Goal: Task Accomplishment & Management: Complete application form

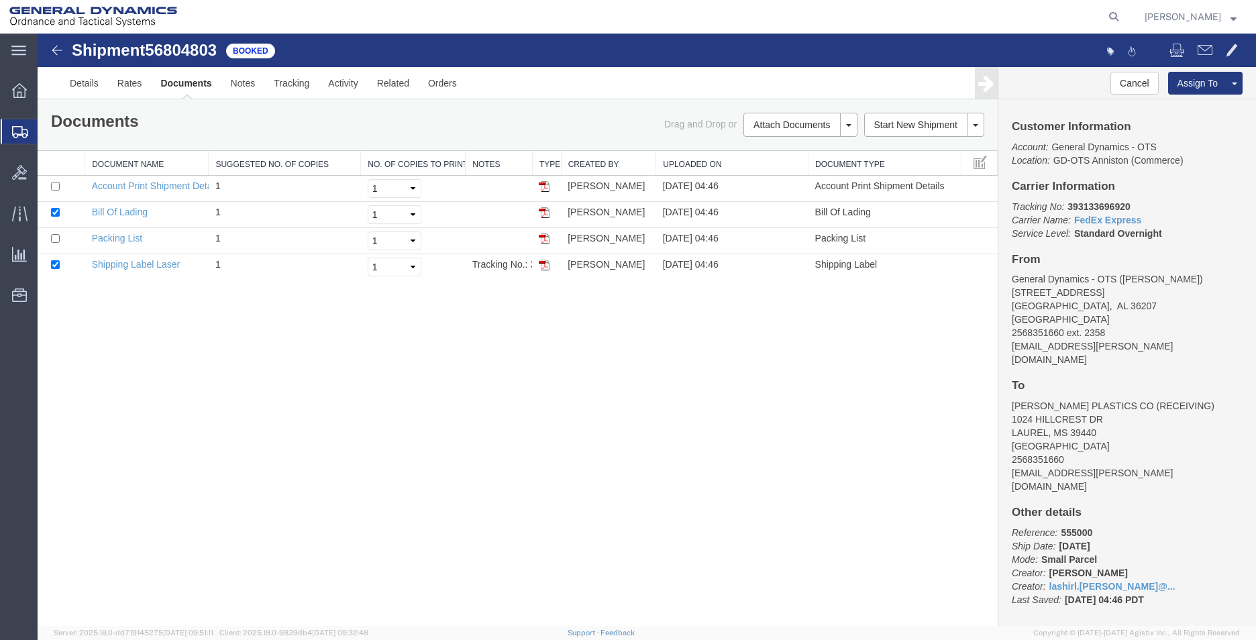
click at [0, 0] on span "Create Shipment" at bounding box center [0, 0] width 0 height 0
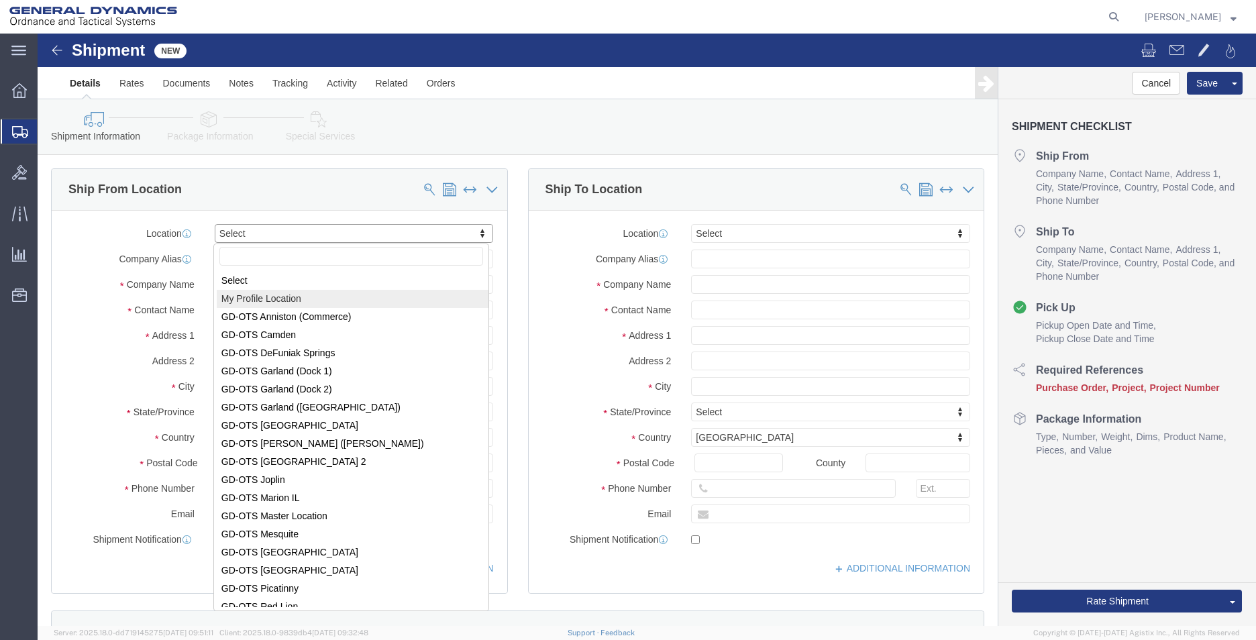
select select "MYPROFILE"
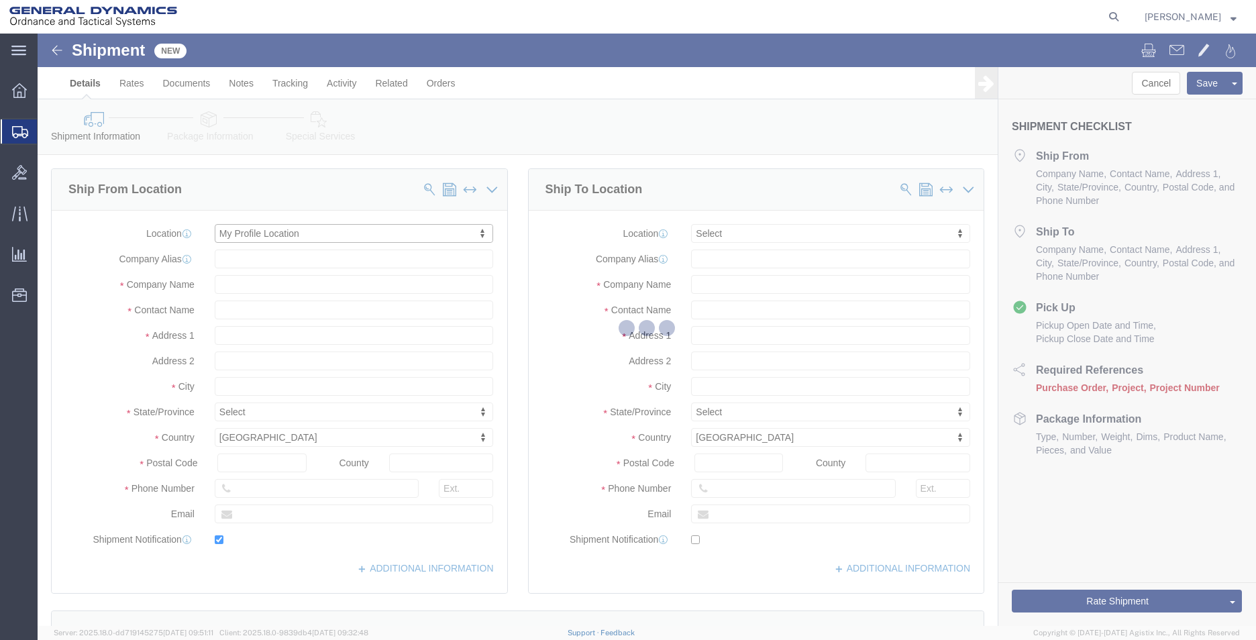
type input "[STREET_ADDRESS]"
type input "36207"
type input "2568351660"
type input "2358"
type input "[EMAIL_ADDRESS][PERSON_NAME][DOMAIN_NAME]"
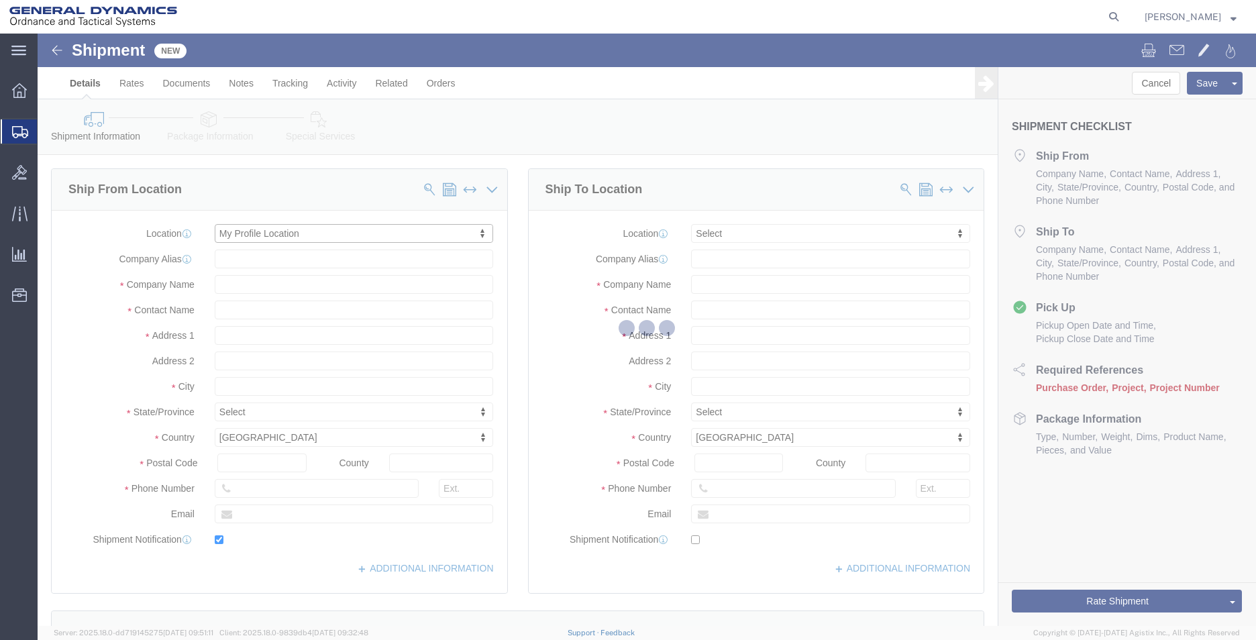
checkbox input "true"
type input "General Dynamics - OTS"
type input "[PERSON_NAME]"
type input "Anniston"
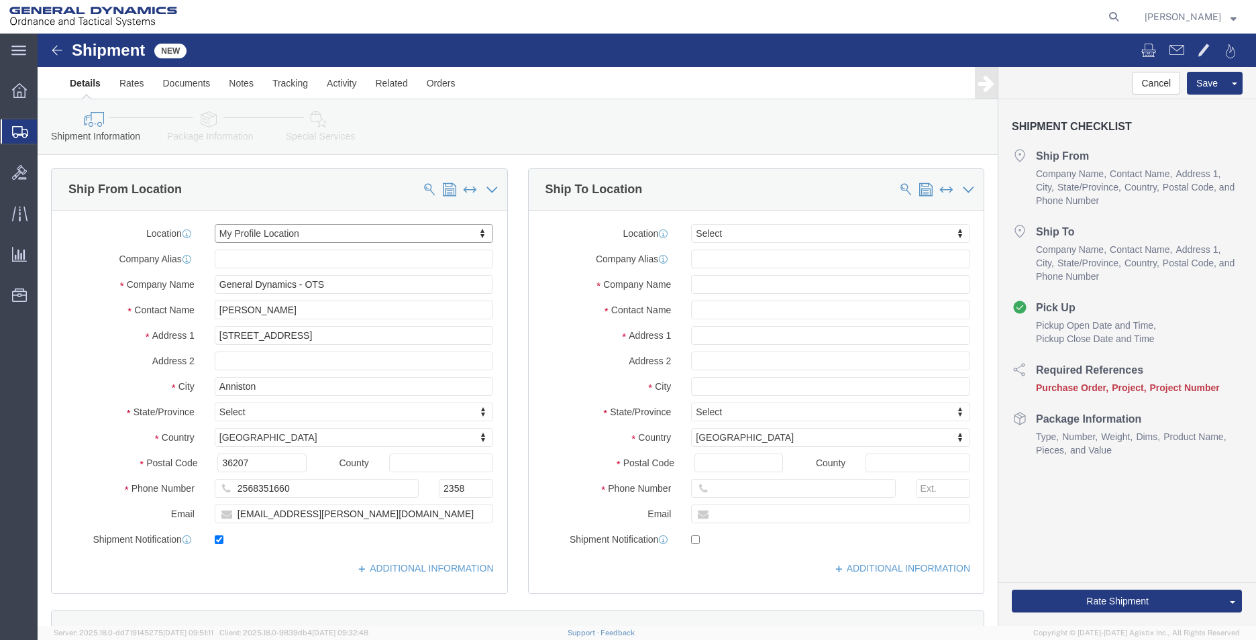
select select "AL"
click input "text"
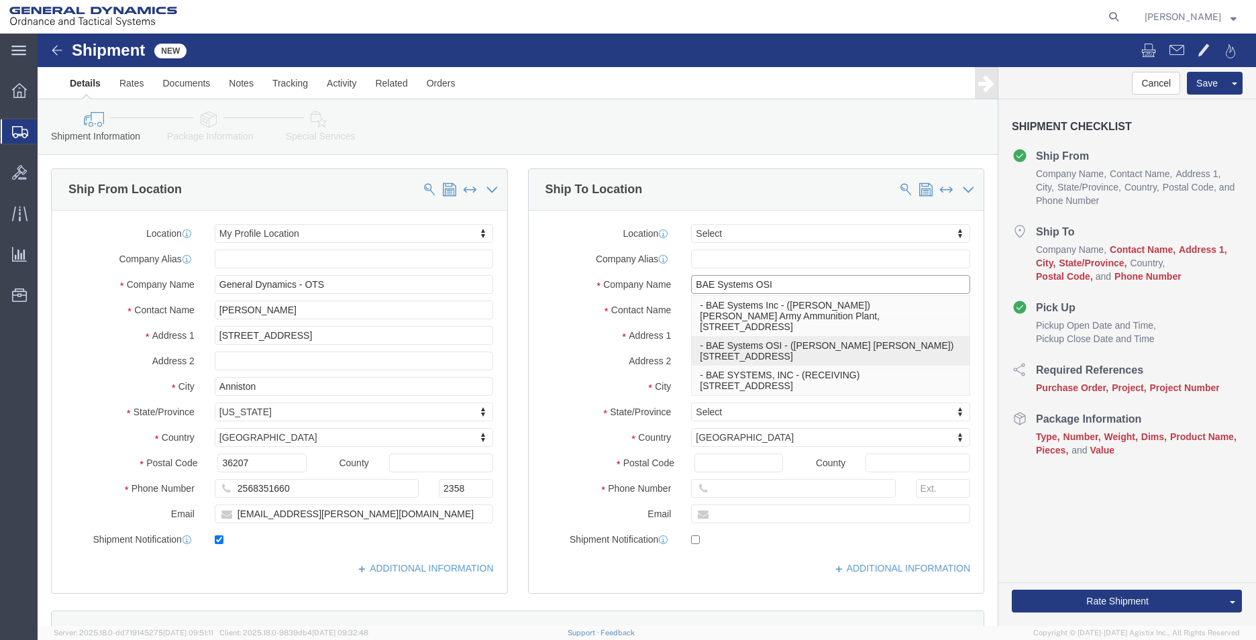
type input "BAE SYSTEMS, INC"
click p "- BAE SYSTEMS, INC - (RECEIVING) [STREET_ADDRESS]"
type input "[STREET_ADDRESS]"
type input "STE #600"
type input "80234"
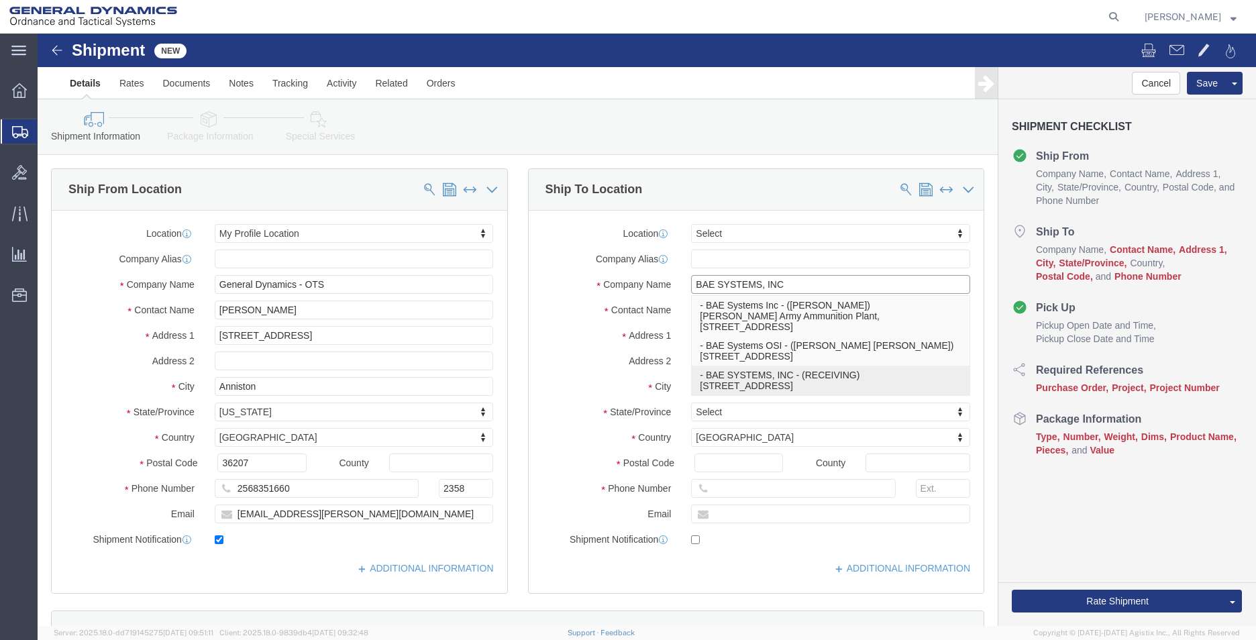
type input "RECEIVING"
type input "WESTMINISTER"
select select "CO"
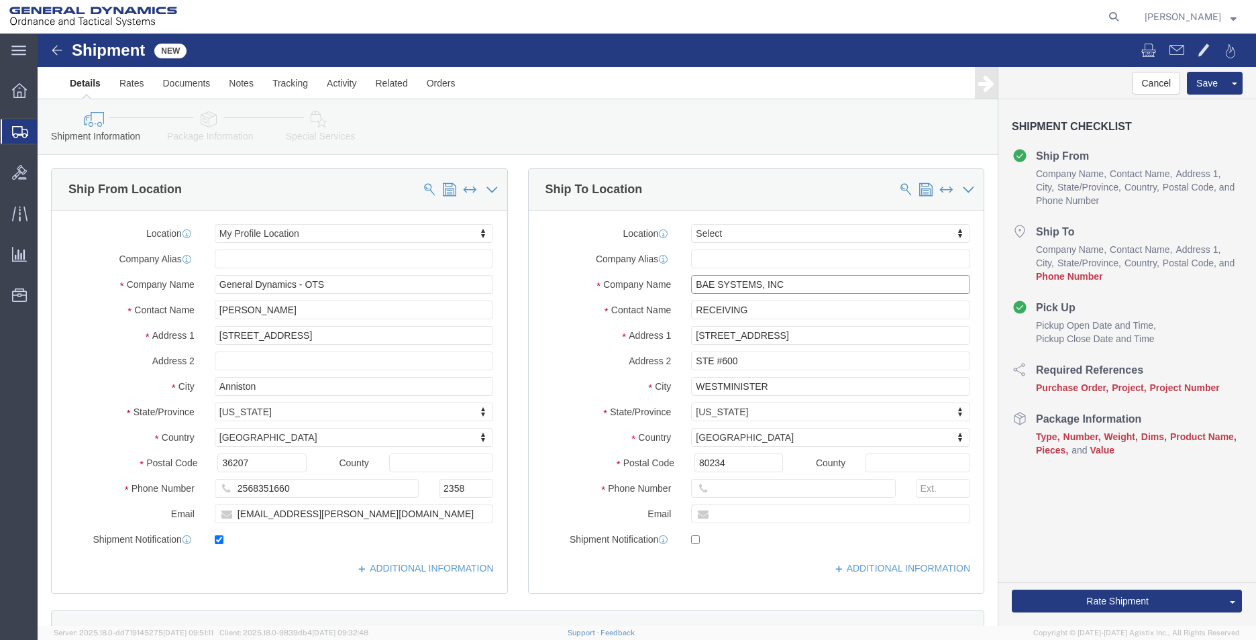
type input "BAE SYSTEMS, INC"
click input "text"
type input "2568351660"
click input "text"
type input "[EMAIL_ADDRESS][PERSON_NAME][DOMAIN_NAME]"
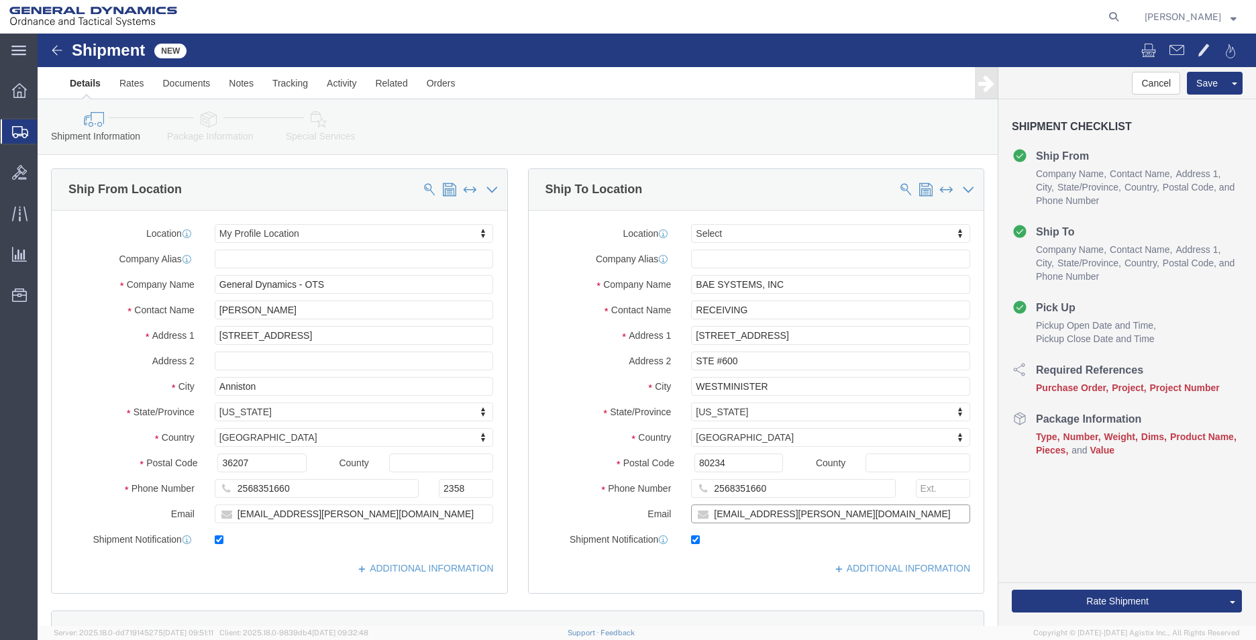
checkbox input "true"
click label "Shipment Notification"
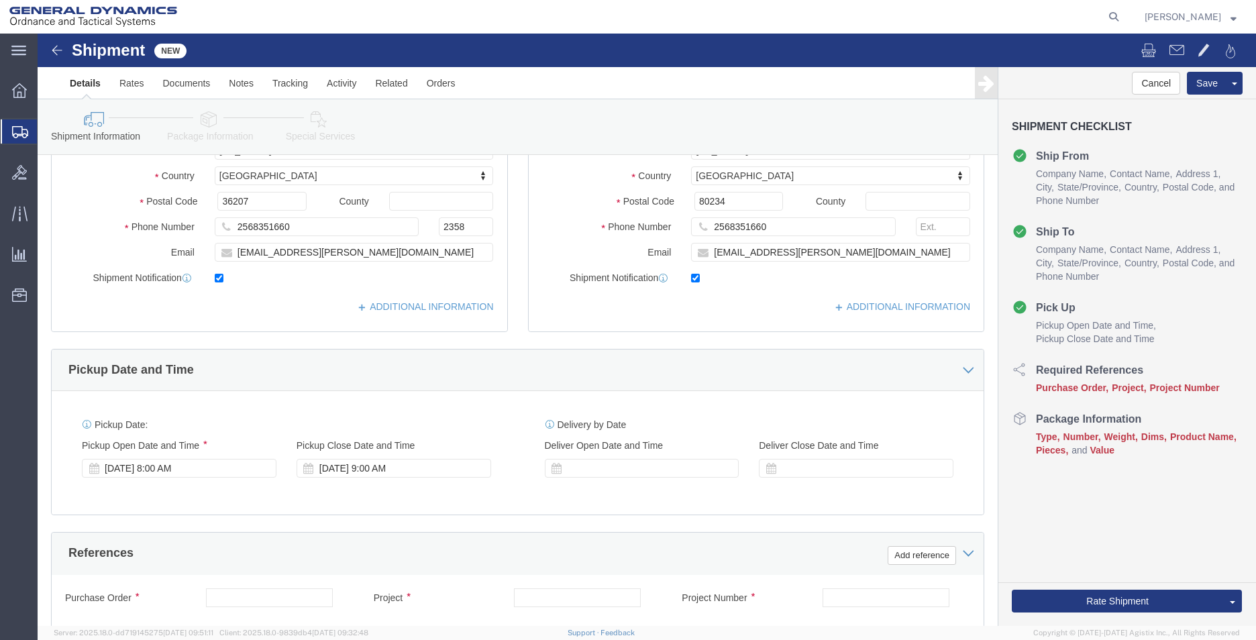
scroll to position [268, 0]
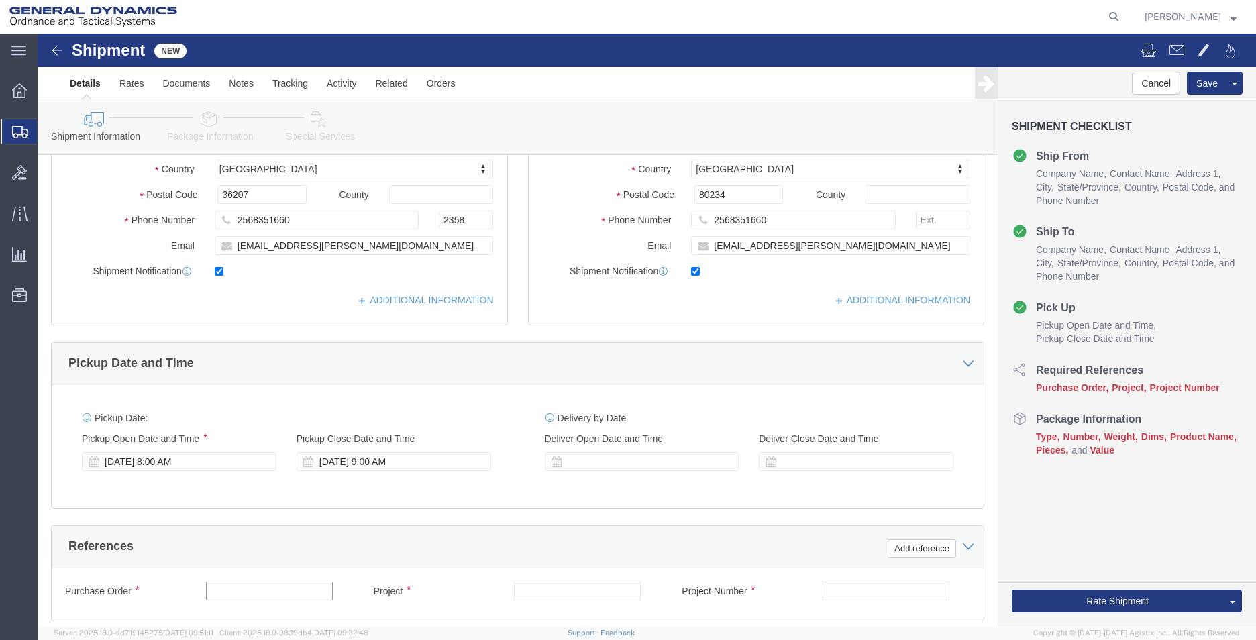
click input "text"
type input "24JMG0017"
click input "text"
type input "PH 4"
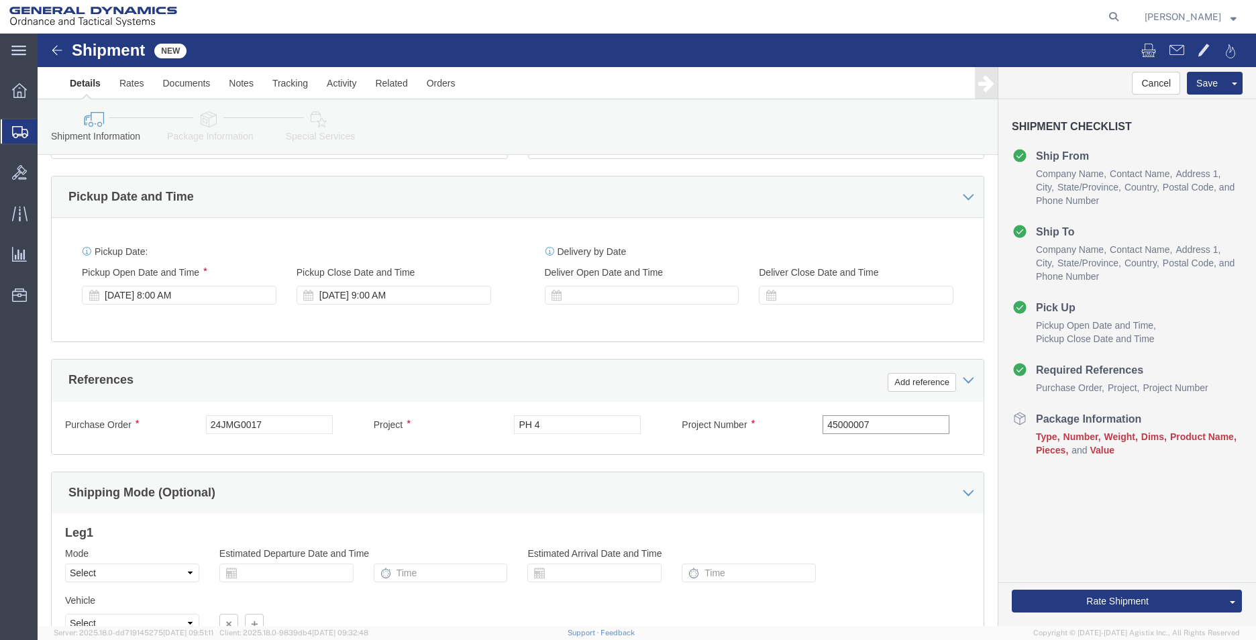
scroll to position [470, 0]
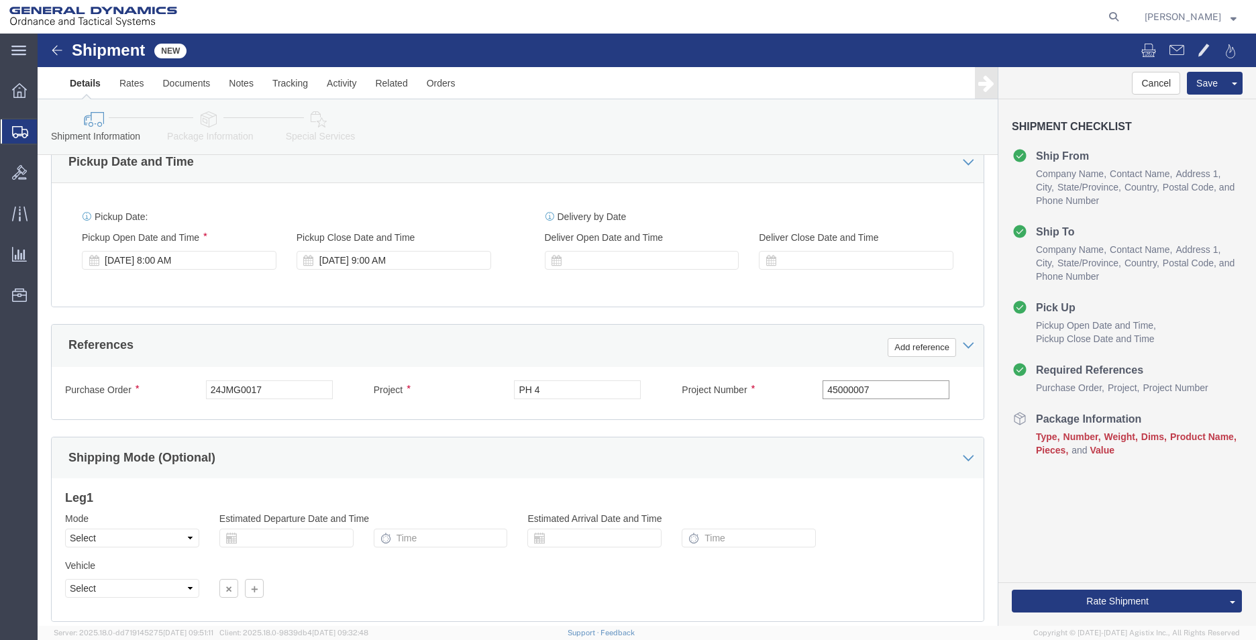
type input "45000007"
click select "Select Air Less than Truckload Multi-Leg Ocean Freight Rail Small Parcel Truckl…"
select select "SMAL"
click select "Select Air Less than Truckload Multi-Leg Ocean Freight Rail Small Parcel Truckl…"
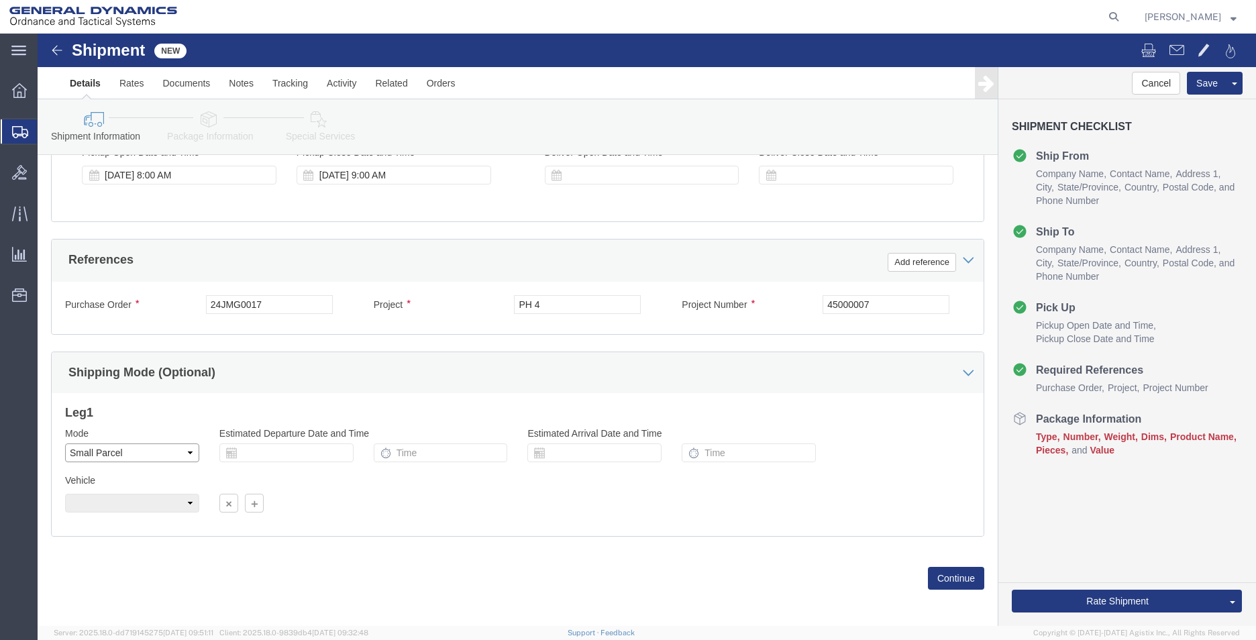
scroll to position [560, 0]
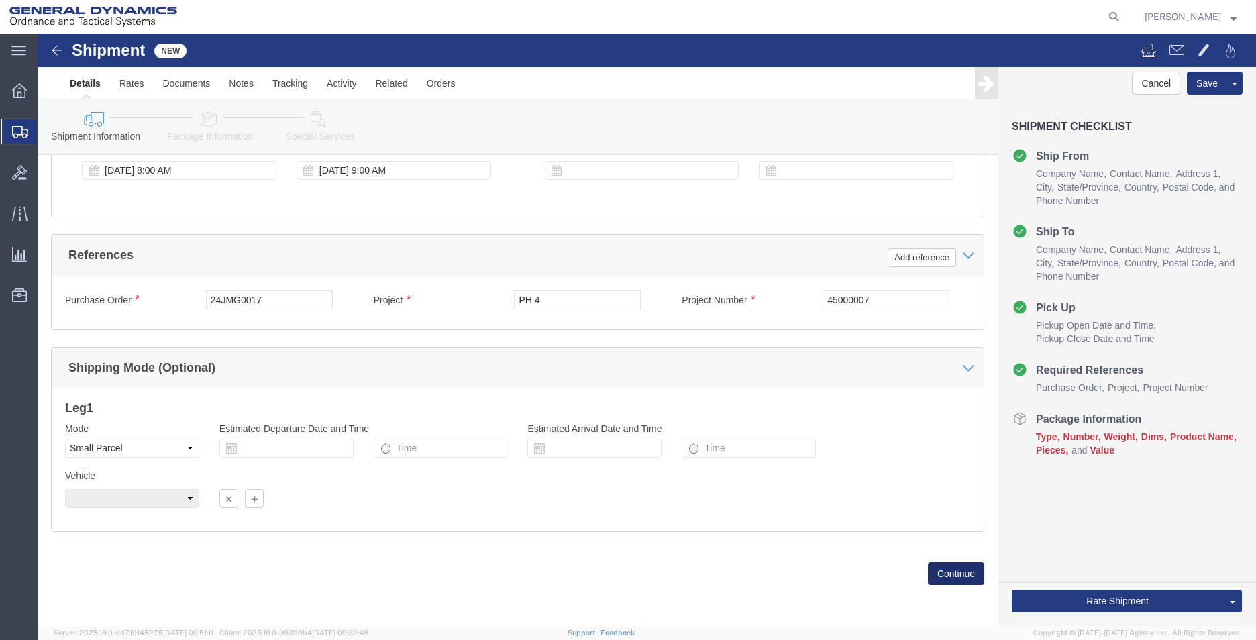
click button "Continue"
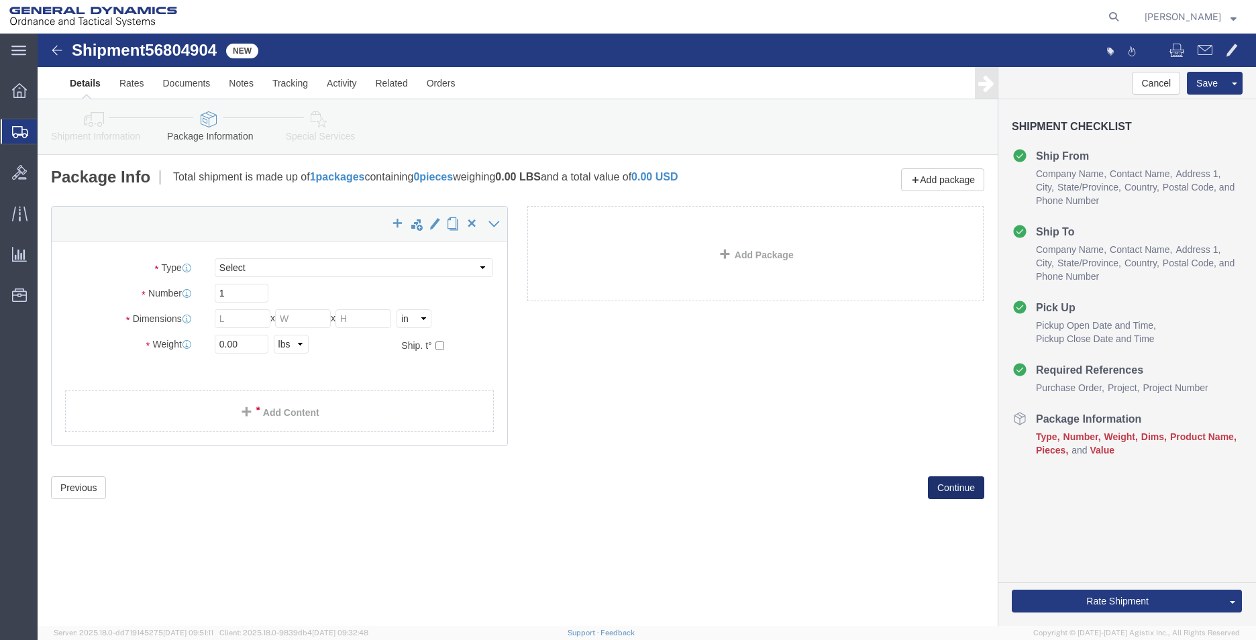
select select "YRPK"
drag, startPoint x: 193, startPoint y: 263, endPoint x: 177, endPoint y: 263, distance: 15.4
click input "1"
type input "6"
click input "text"
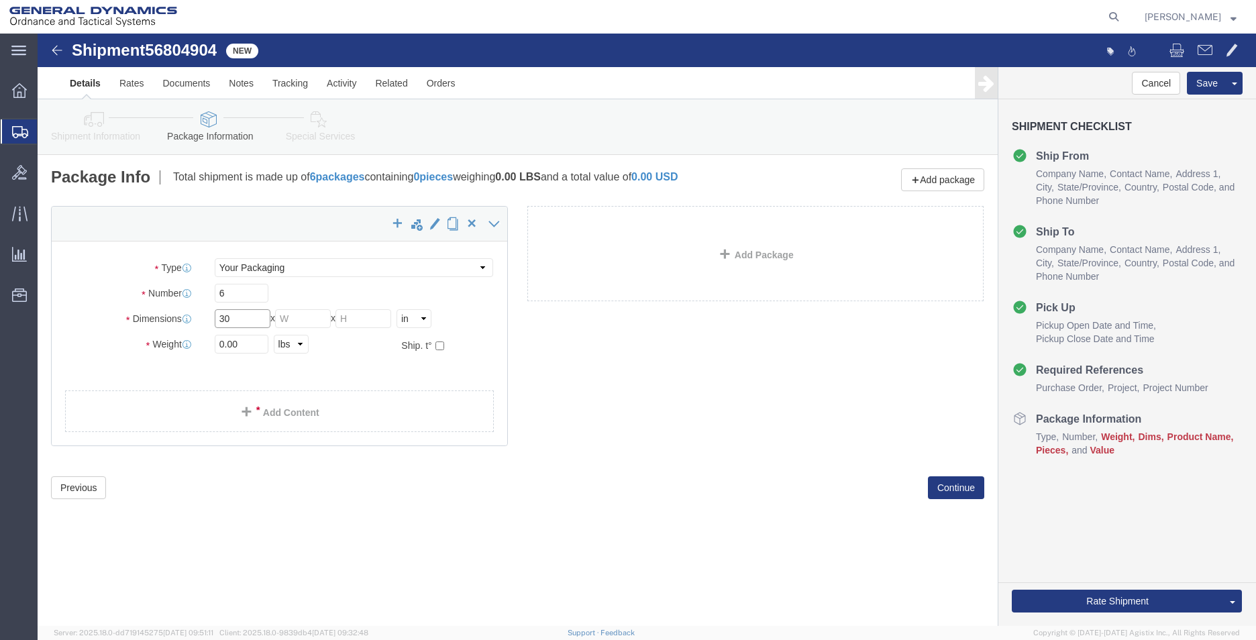
type input "30"
type input "21"
type input "11"
click input "0.00"
drag, startPoint x: 219, startPoint y: 308, endPoint x: 132, endPoint y: 293, distance: 87.8
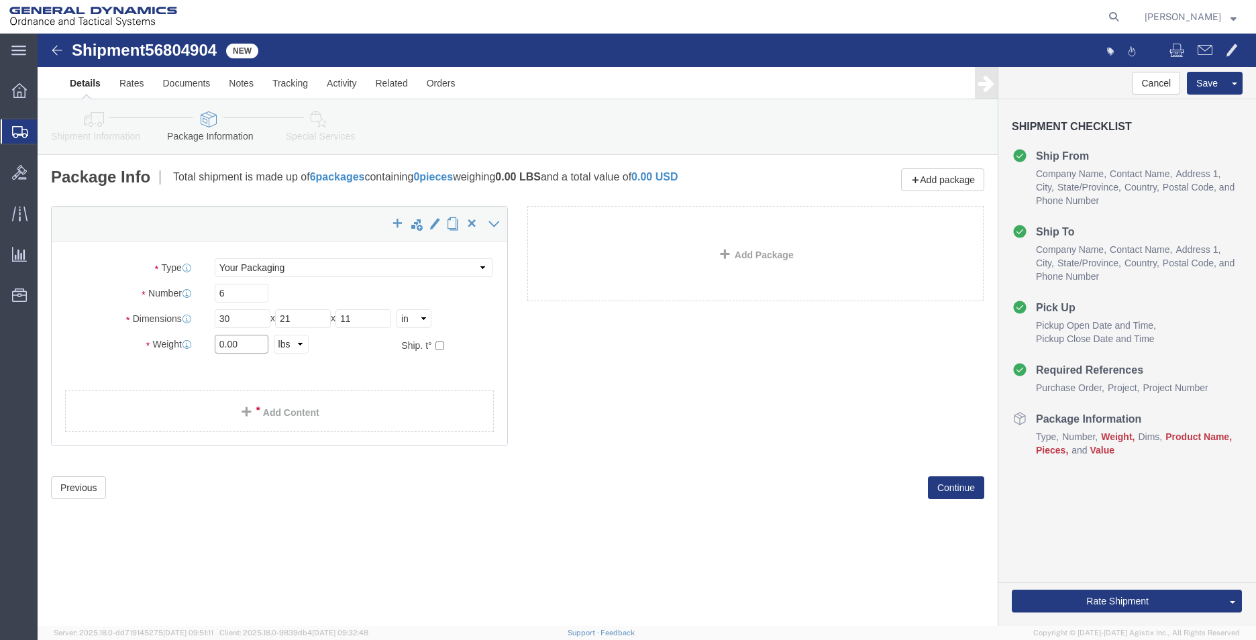
click div "Weight 0.00 Select kgs lbs Ship. t°"
type input "198"
click link "Add Content"
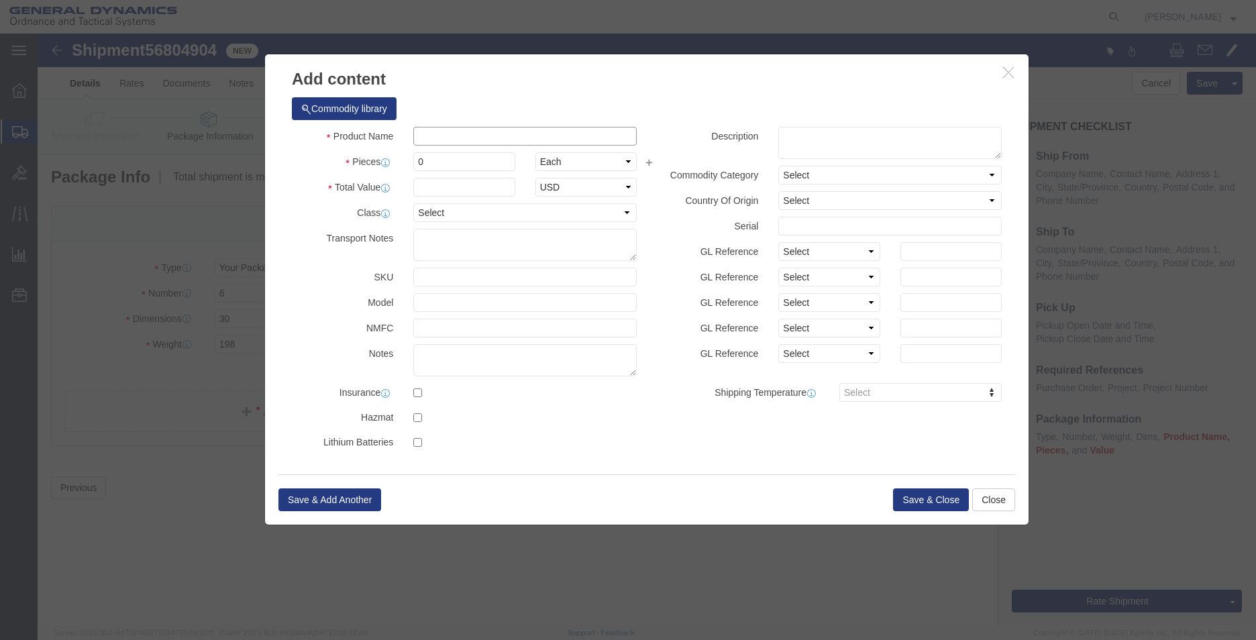
click input "text"
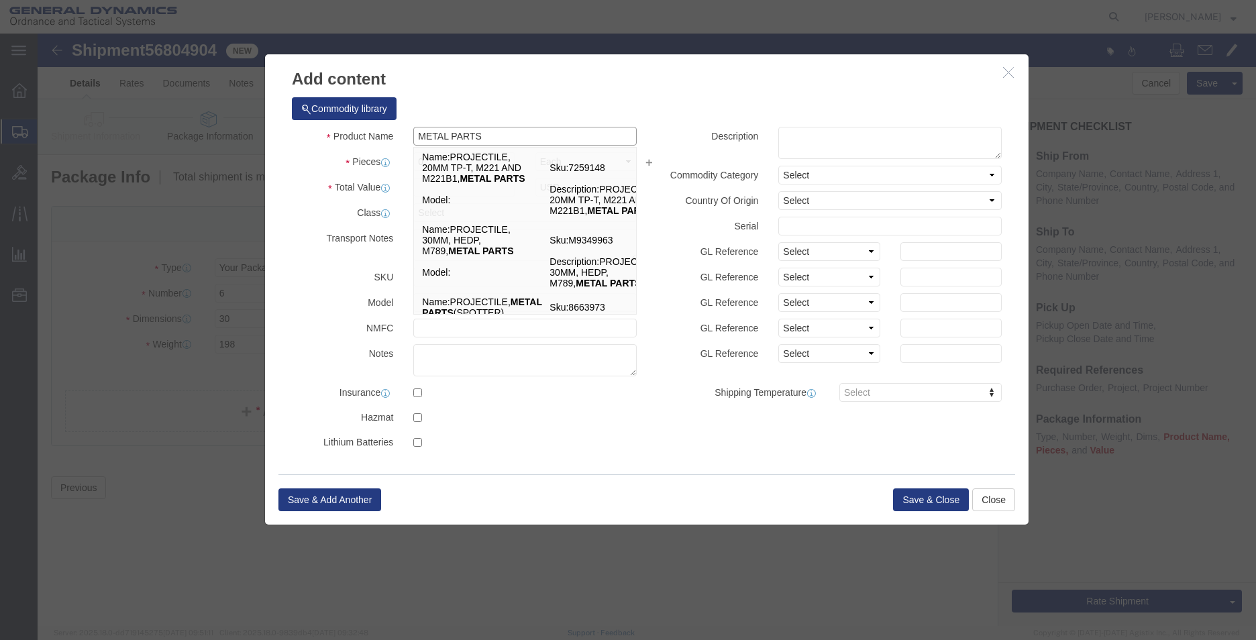
type input "METAL PARTS"
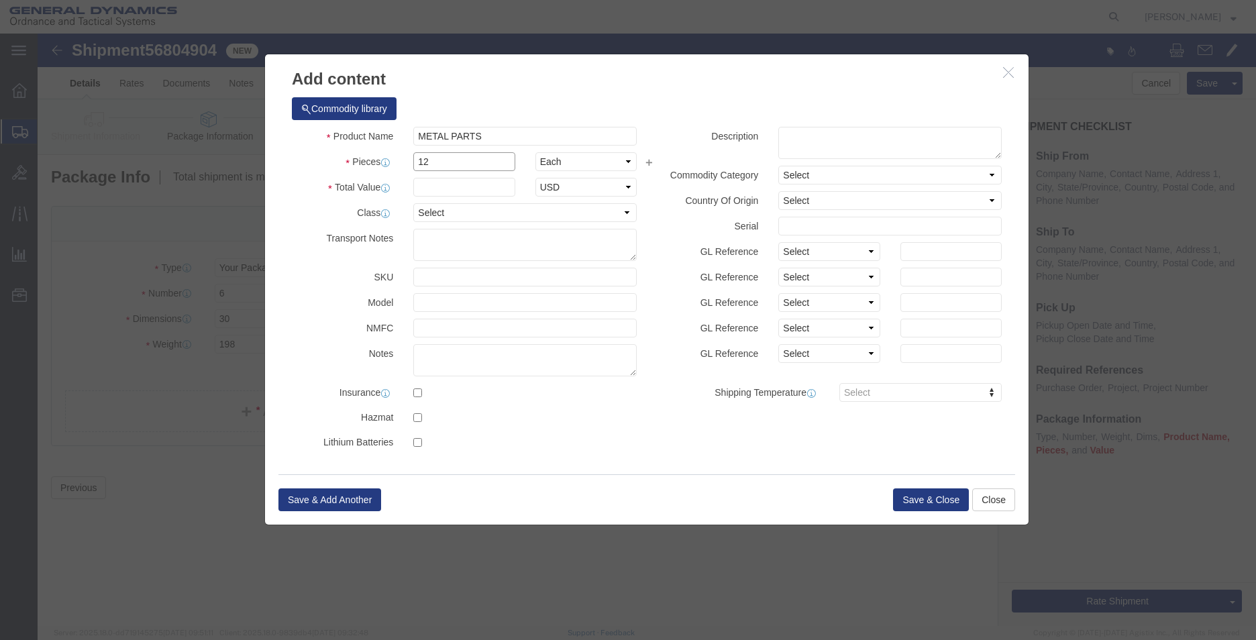
type input "12"
type input "1"
click button "Save & Close"
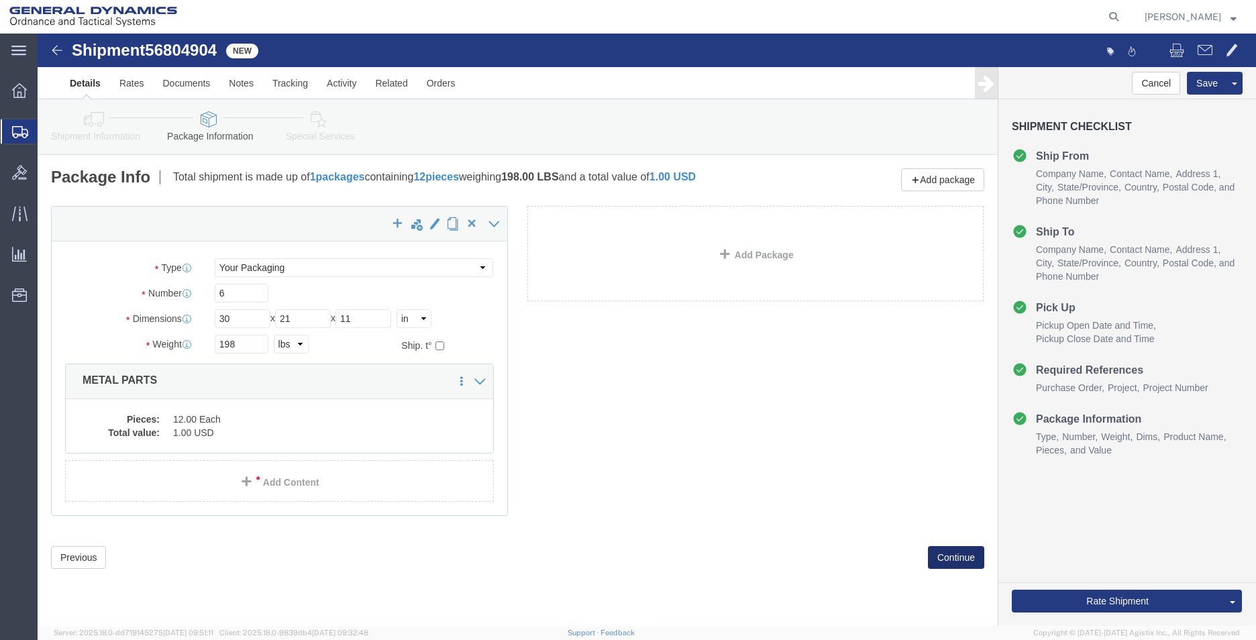
click button "Continue"
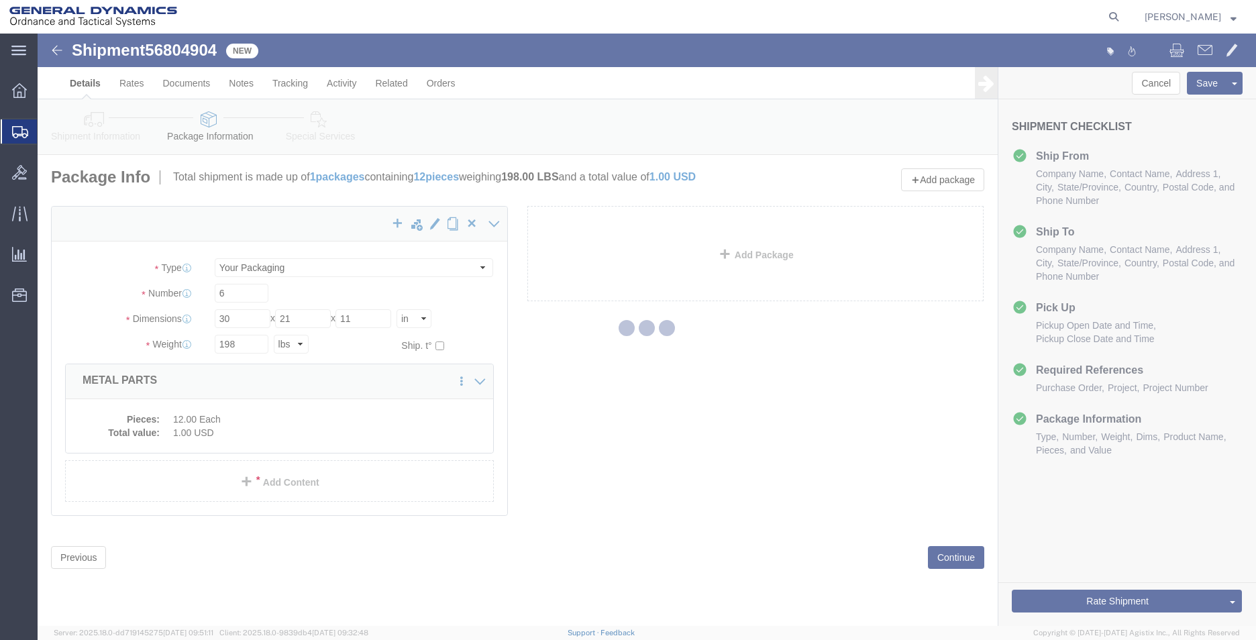
select select
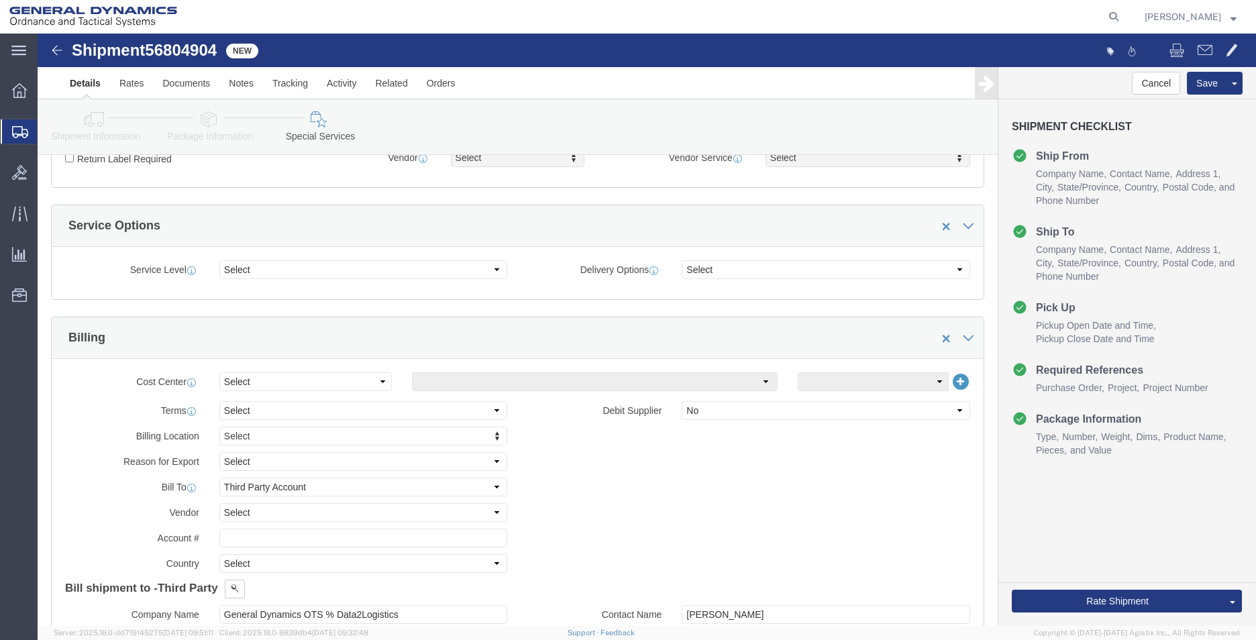
scroll to position [537, 0]
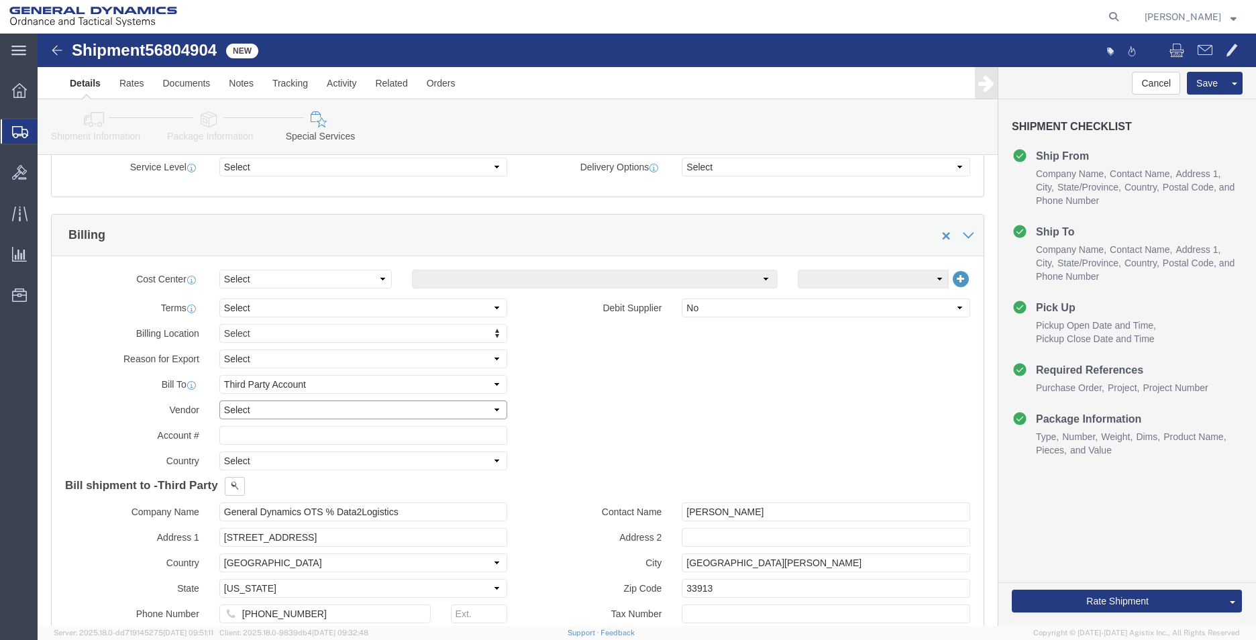
click select "Select DHL FedEx Express UPS"
select select "FedEx Express"
click select "Select DHL FedEx Express UPS"
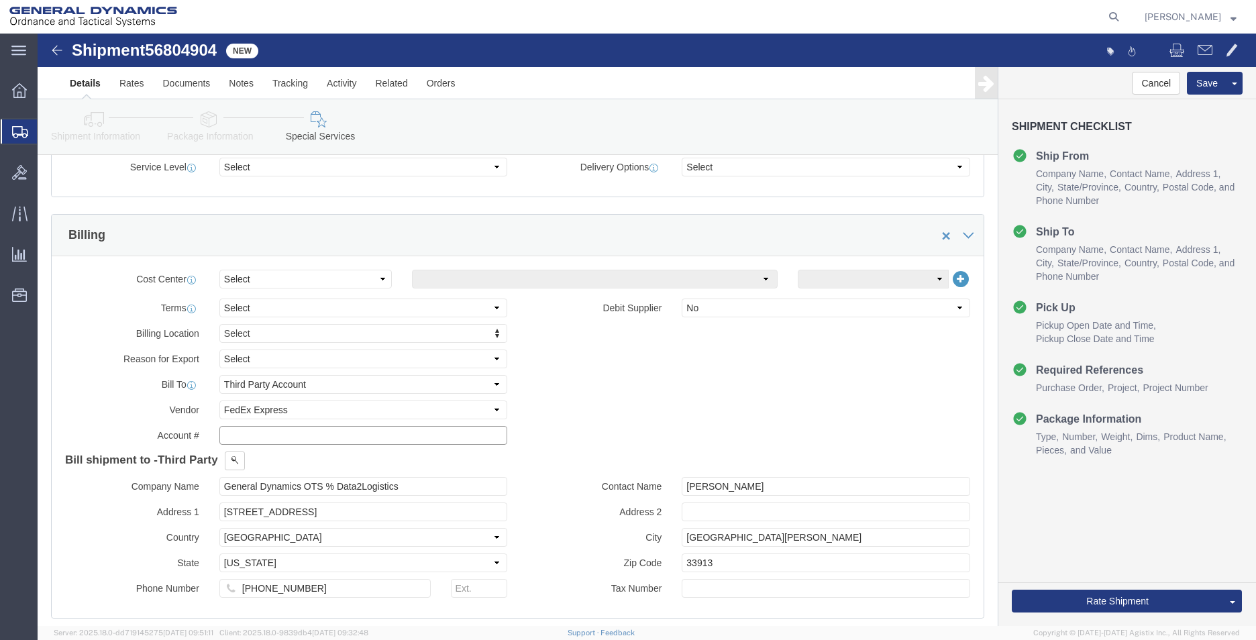
click input "text"
type input "080201893"
drag, startPoint x: 320, startPoint y: 452, endPoint x: -140, endPoint y: 464, distance: 460.5
click html "Shipment 56804904 New Details Rates Documents Notes Tracking Activity Related O…"
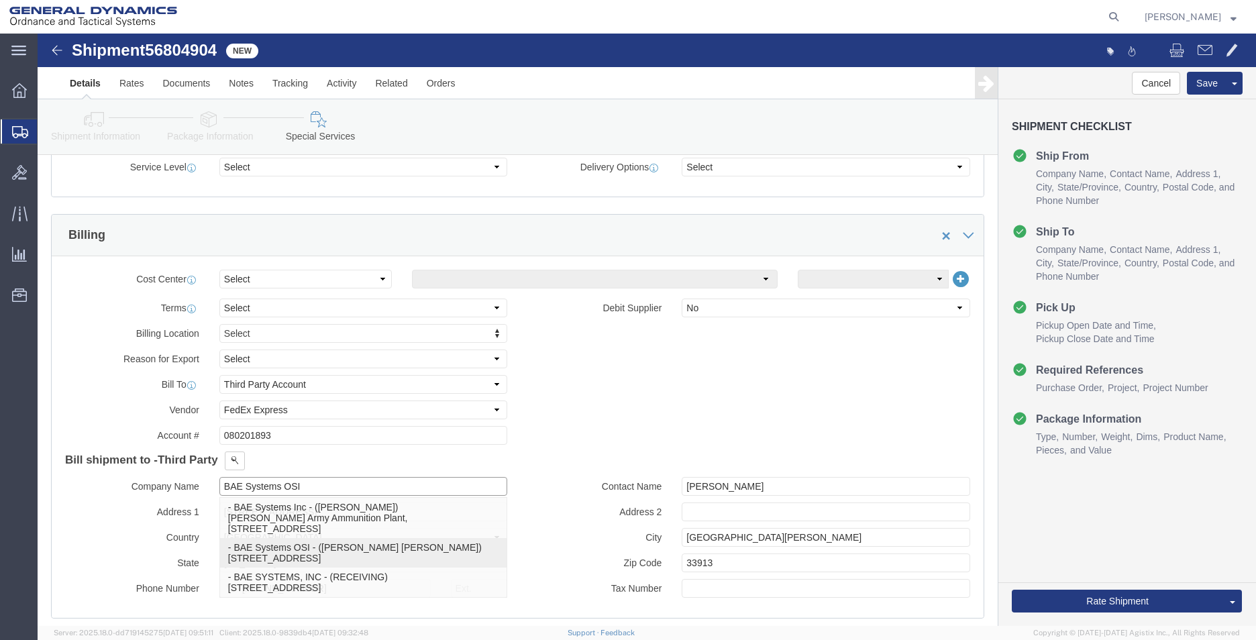
type input "BAE SYSTEMS, INC"
type input "[STREET_ADDRESS]"
type input "RECEIVING"
type input "STE #600"
type input "WESTMINISTER"
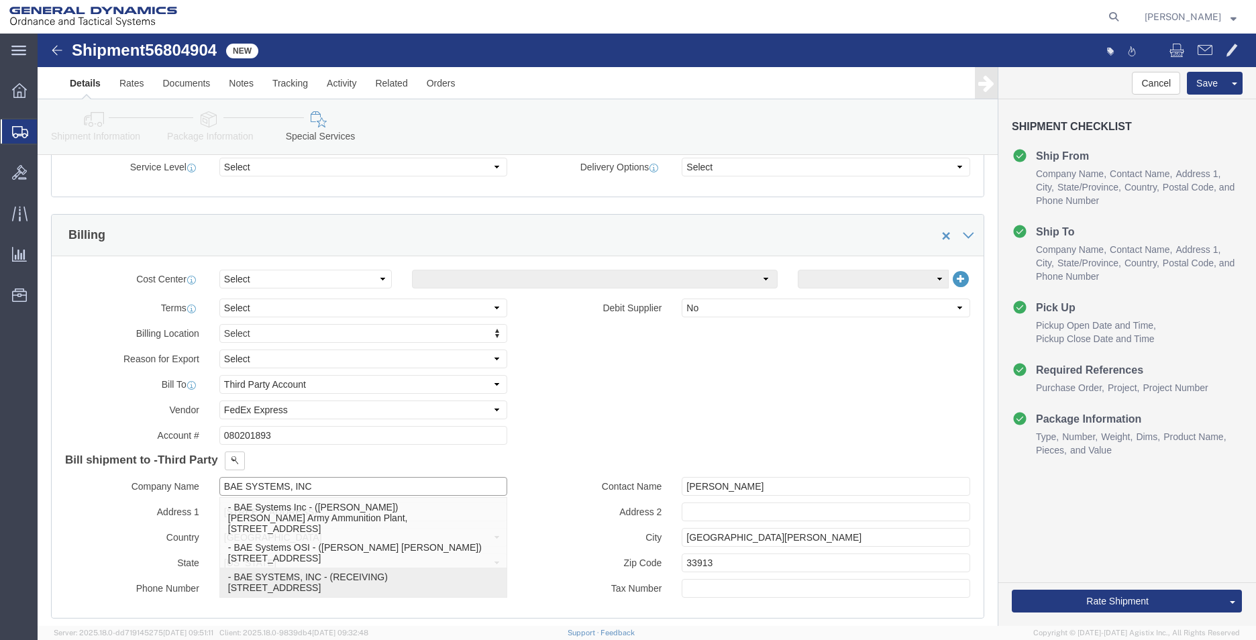
type input "80234"
select select "CO"
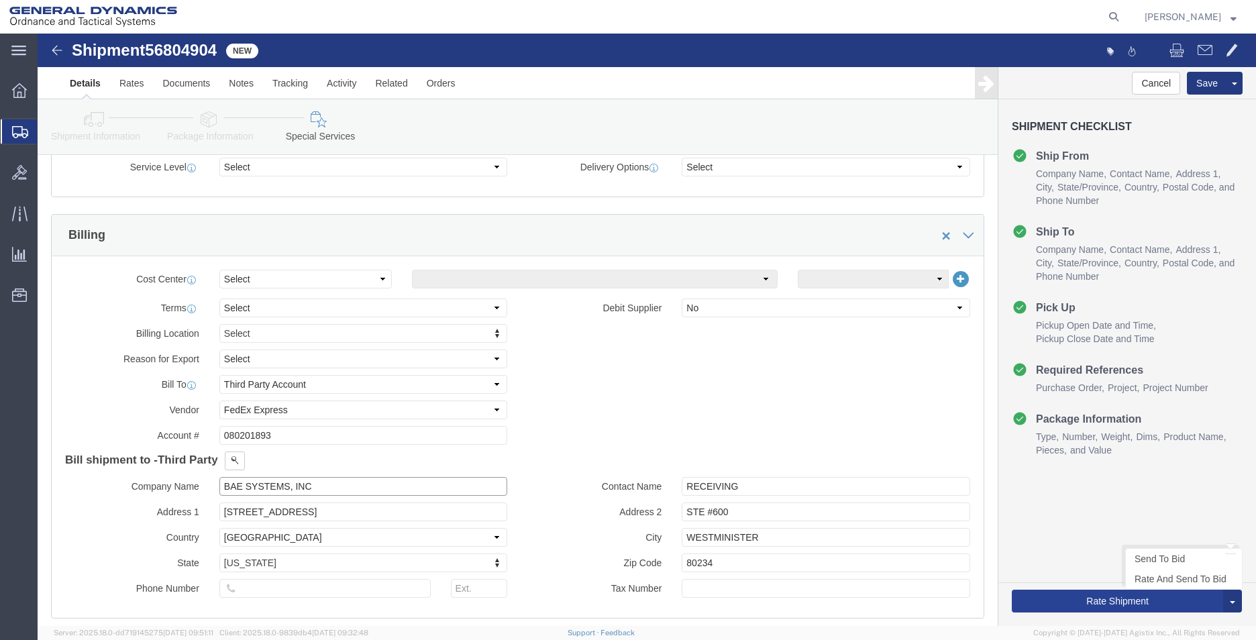
type input "BAE SYSTEMS, INC"
click button "Rate Shipment"
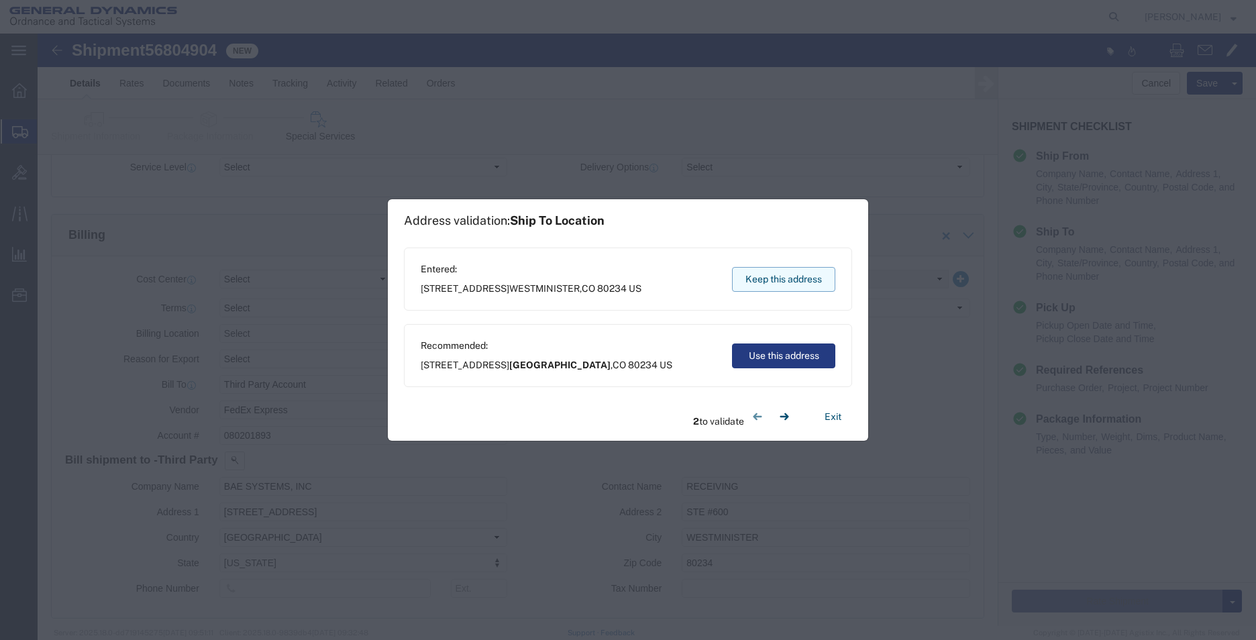
click at [778, 279] on button "Keep this address" at bounding box center [783, 279] width 103 height 25
click at [798, 270] on button "Keep this address" at bounding box center [783, 279] width 103 height 25
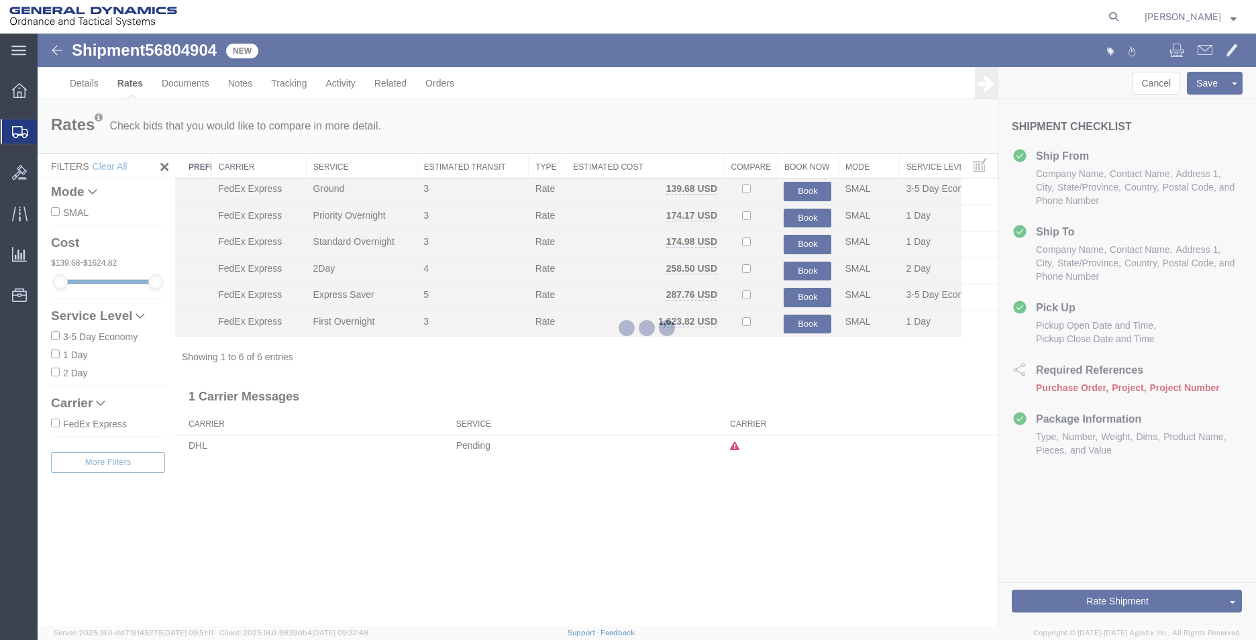
scroll to position [0, 0]
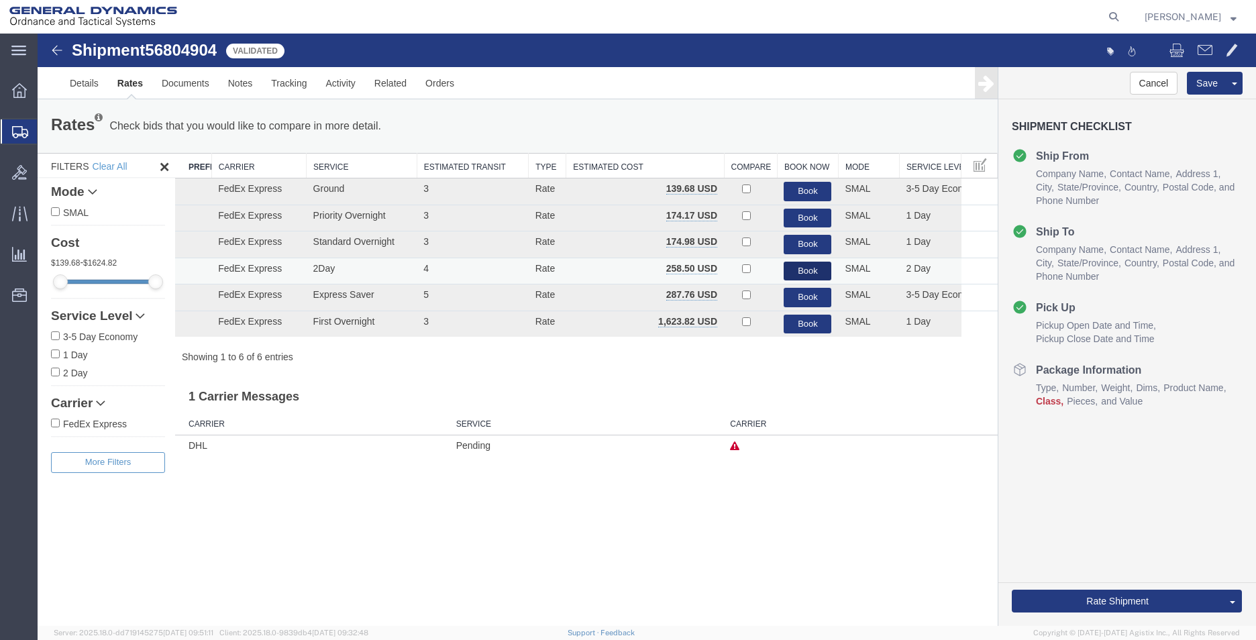
click at [795, 272] on button "Book" at bounding box center [808, 271] width 48 height 19
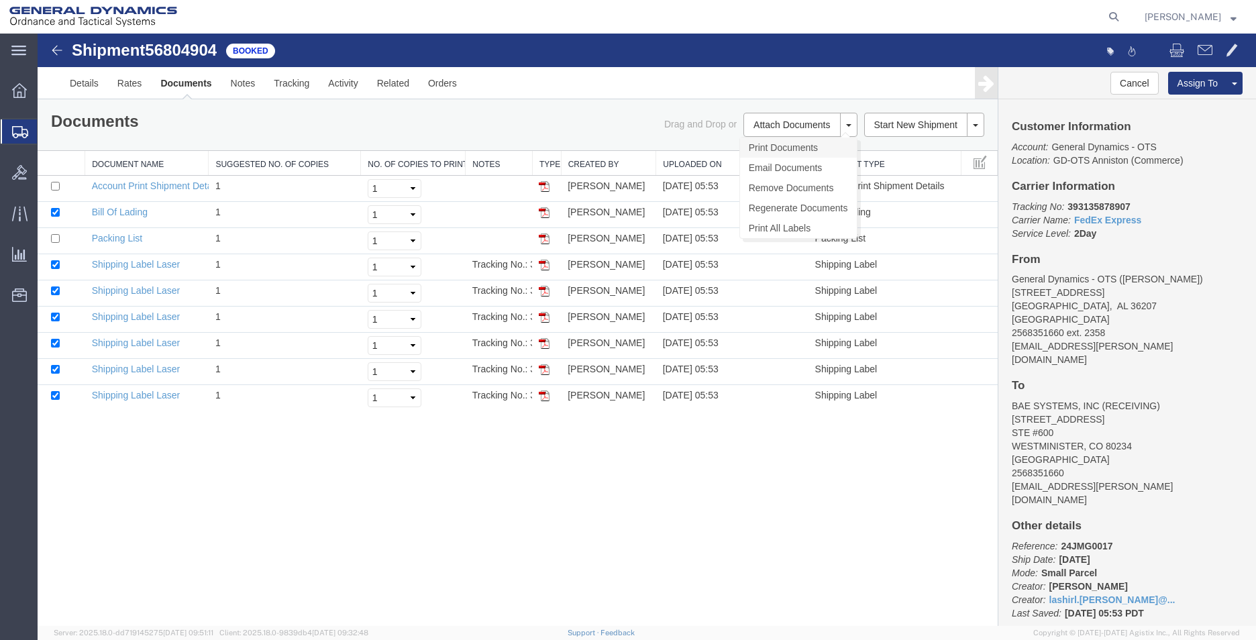
click at [803, 148] on link "Print Documents" at bounding box center [798, 148] width 117 height 20
